Goal: Check status

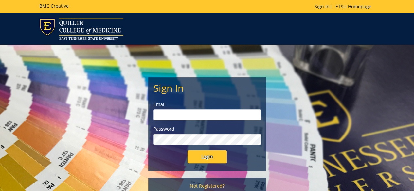
type input "[EMAIL_ADDRESS][DOMAIN_NAME]"
click at [198, 159] on input "Login" at bounding box center [206, 156] width 39 height 13
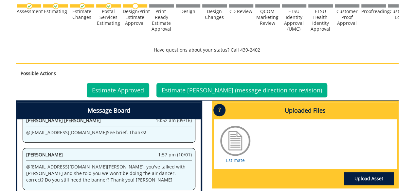
scroll to position [236, 0]
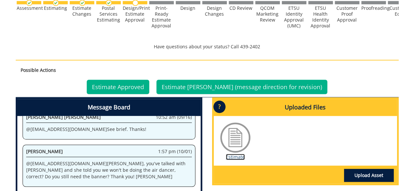
click at [238, 157] on link "Estimate" at bounding box center [235, 157] width 19 height 6
drag, startPoint x: 275, startPoint y: 140, endPoint x: 292, endPoint y: 124, distance: 23.6
click at [292, 124] on div "Estimate" at bounding box center [305, 141] width 183 height 50
